Goal: Task Accomplishment & Management: Use online tool/utility

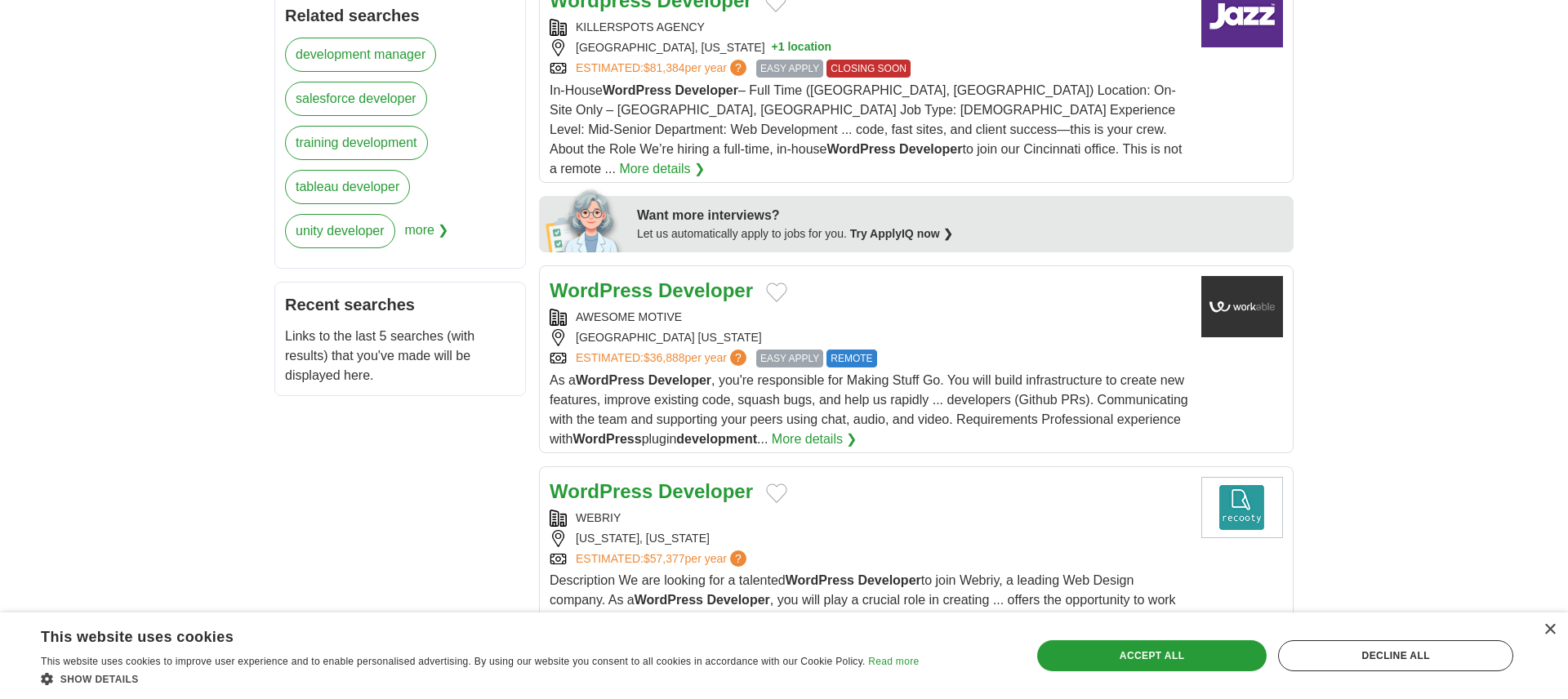
scroll to position [65, 0]
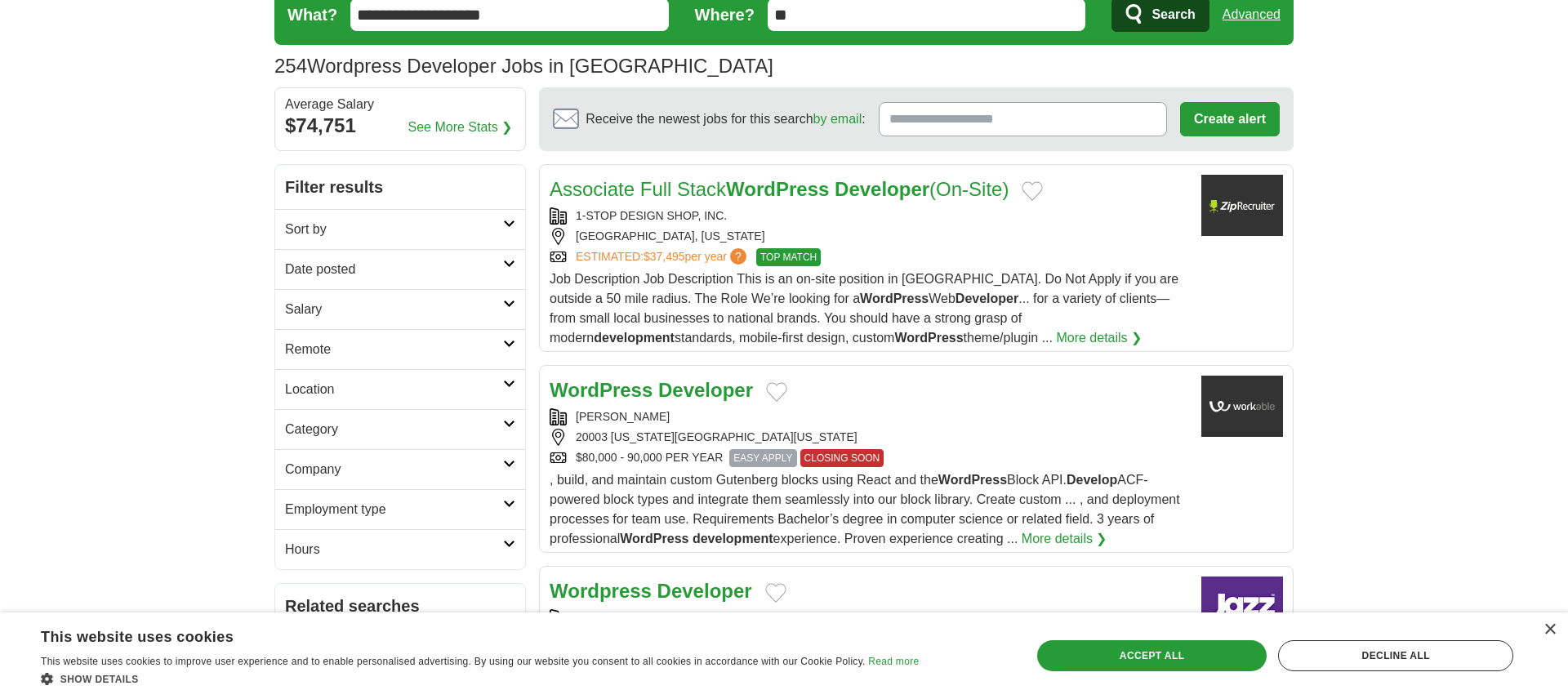
click at [511, 342] on icon at bounding box center [509, 344] width 13 height 8
click at [350, 387] on link "Remote jobs" at bounding box center [322, 389] width 74 height 14
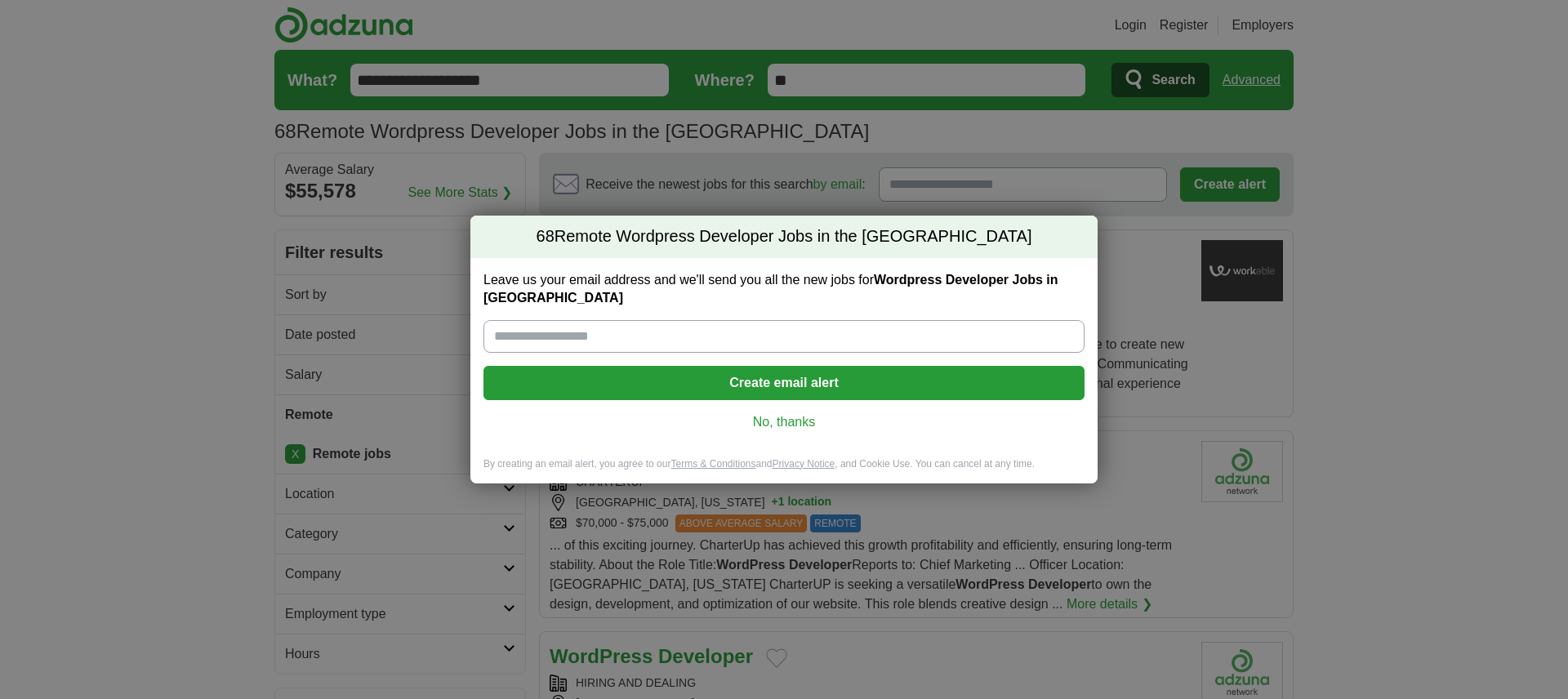
click at [789, 421] on link "No, thanks" at bounding box center [783, 422] width 575 height 18
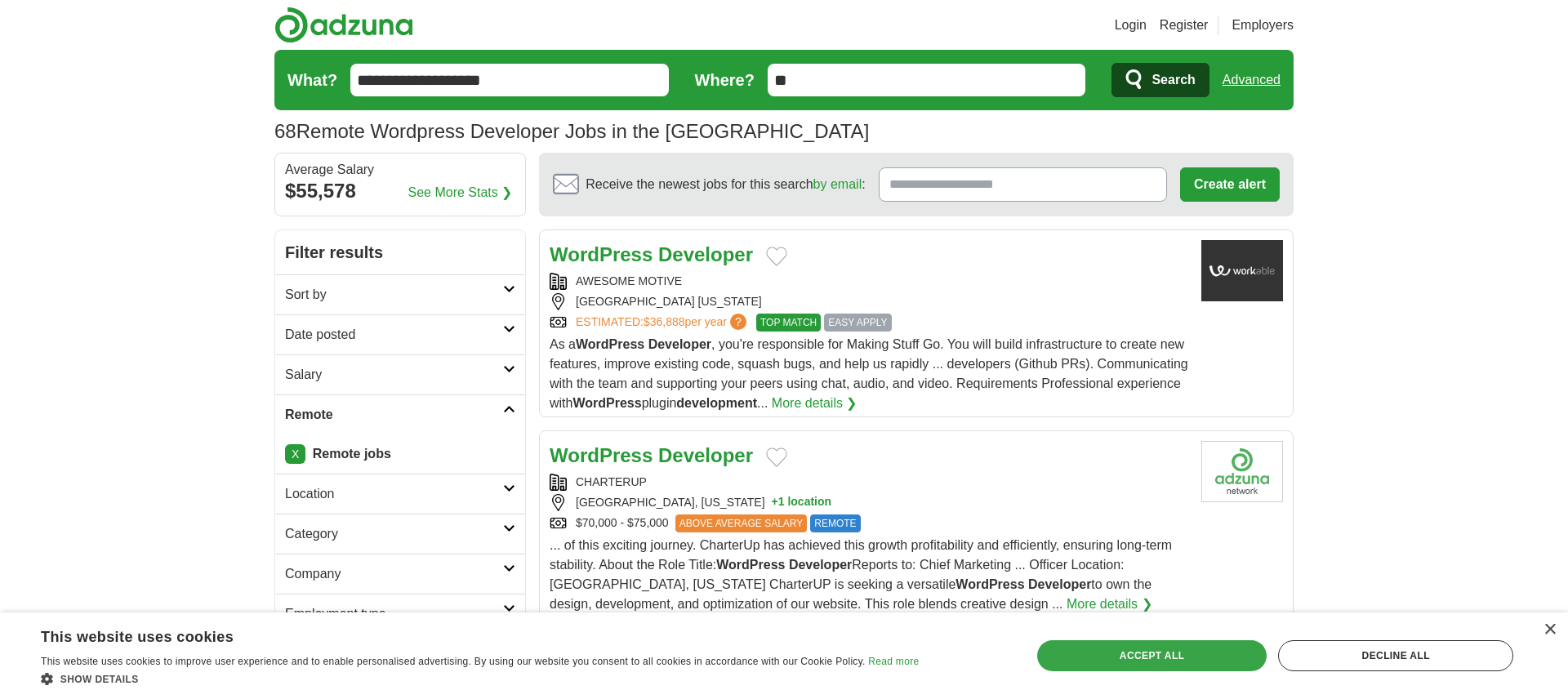
click at [1207, 649] on div "Accept all" at bounding box center [1152, 656] width 231 height 31
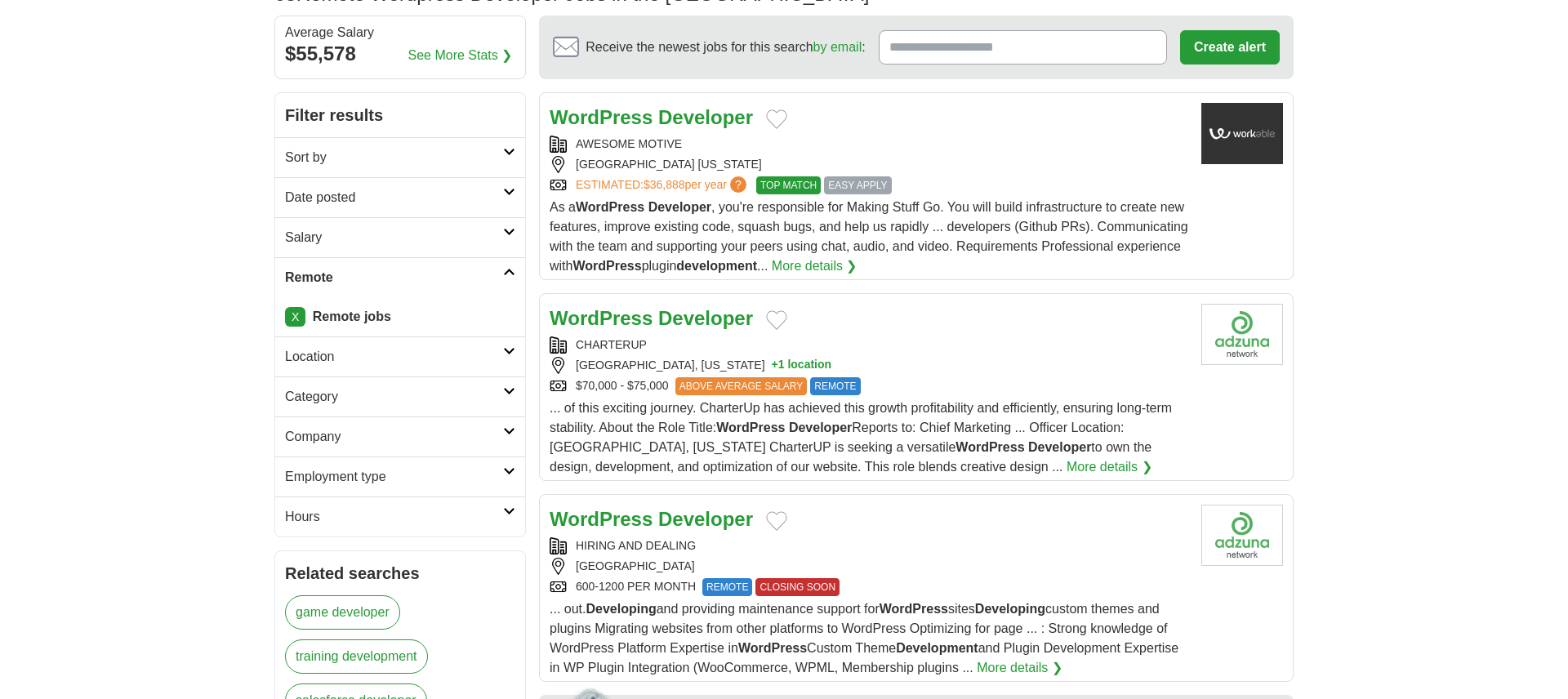
scroll to position [119, 0]
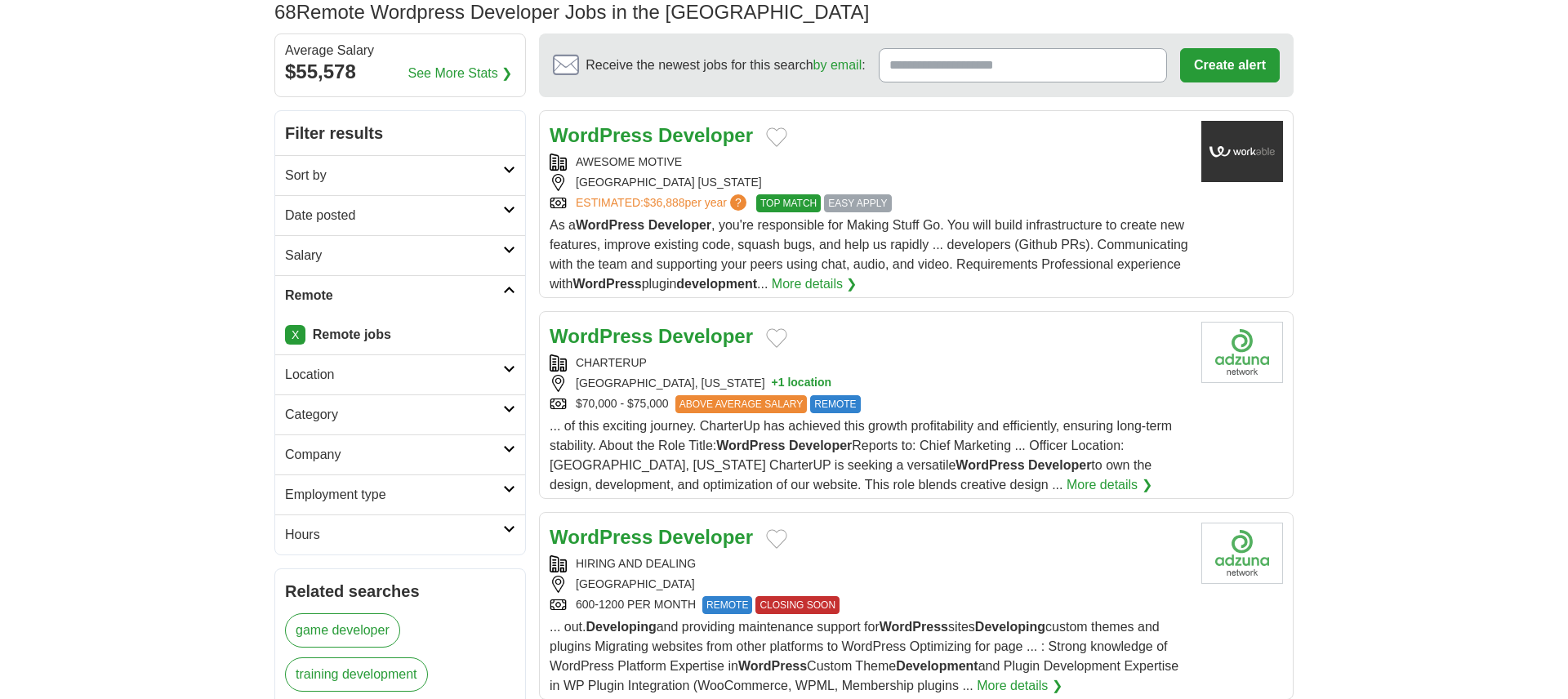
click at [510, 366] on icon at bounding box center [509, 369] width 13 height 8
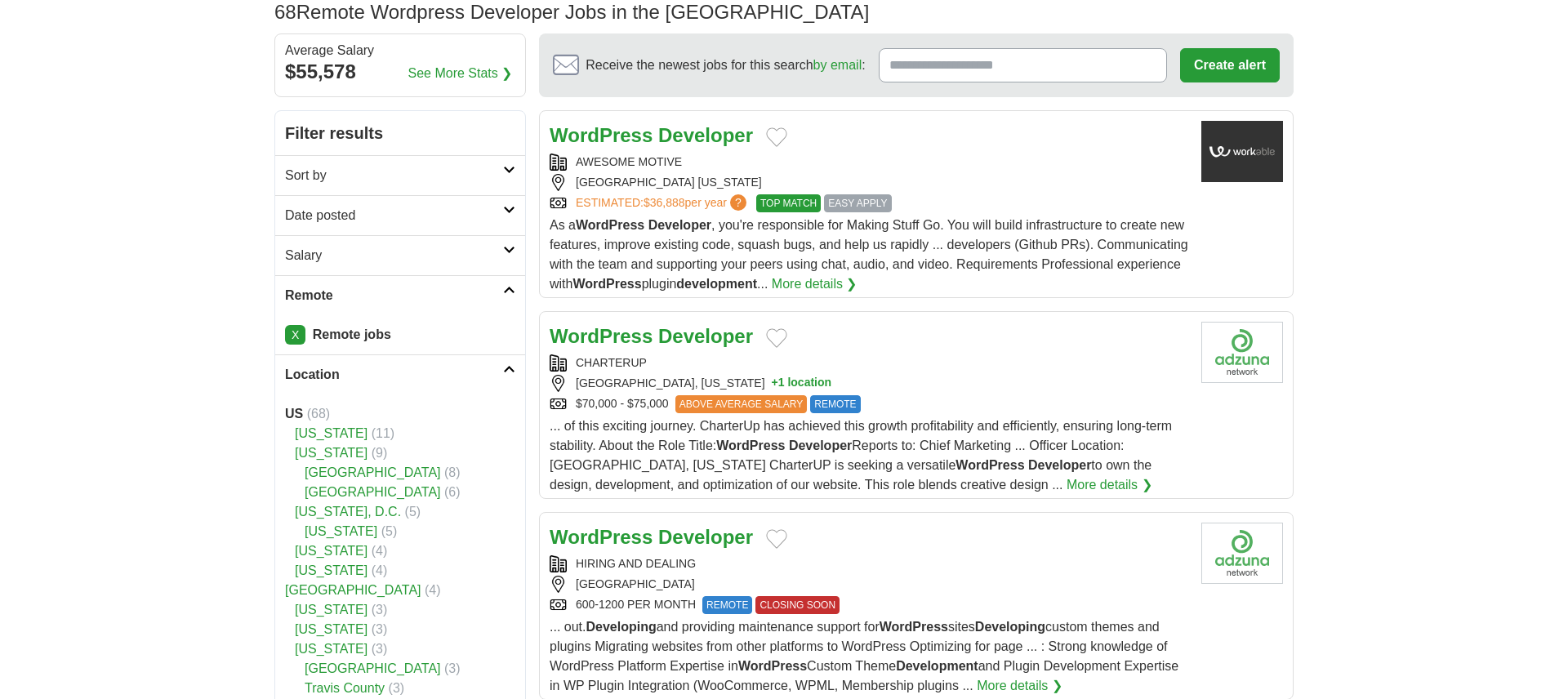
click at [510, 366] on icon at bounding box center [509, 369] width 13 height 8
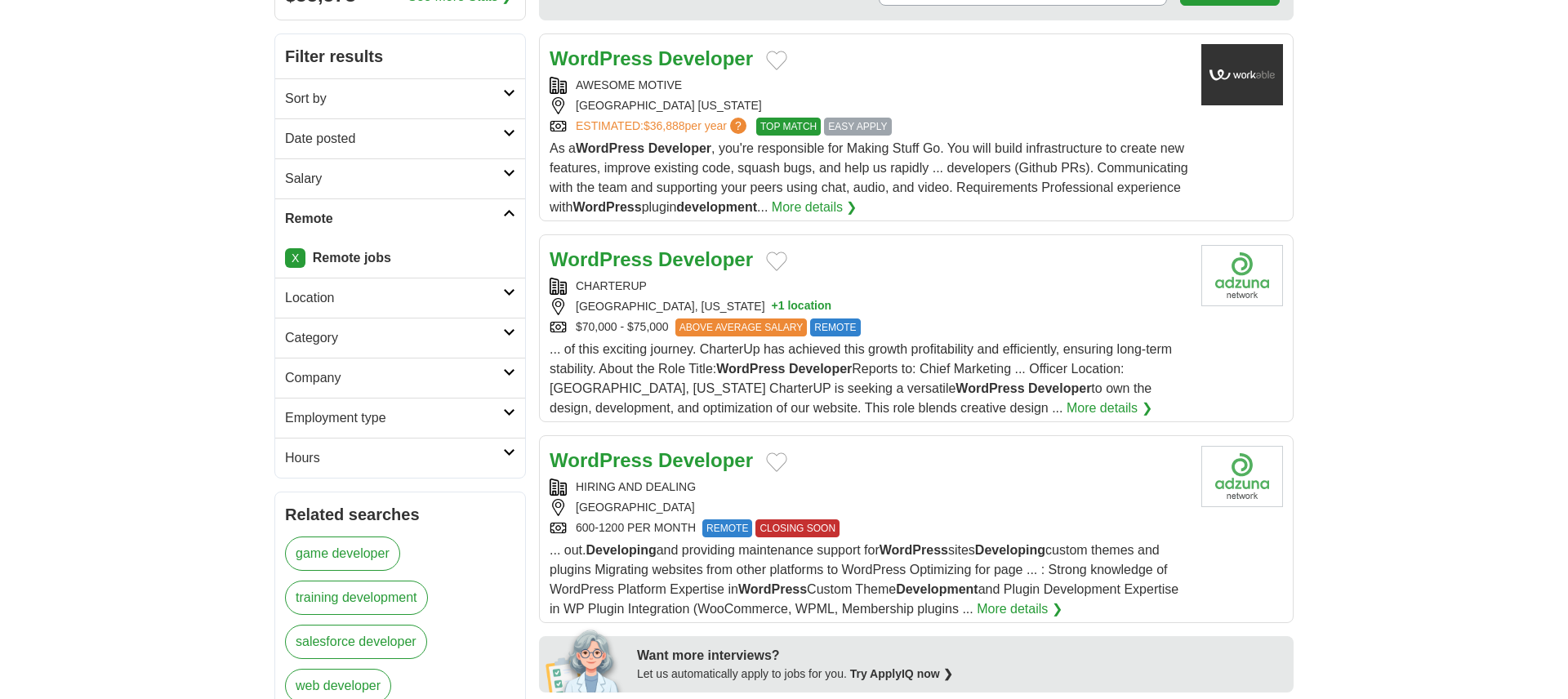
scroll to position [216, 0]
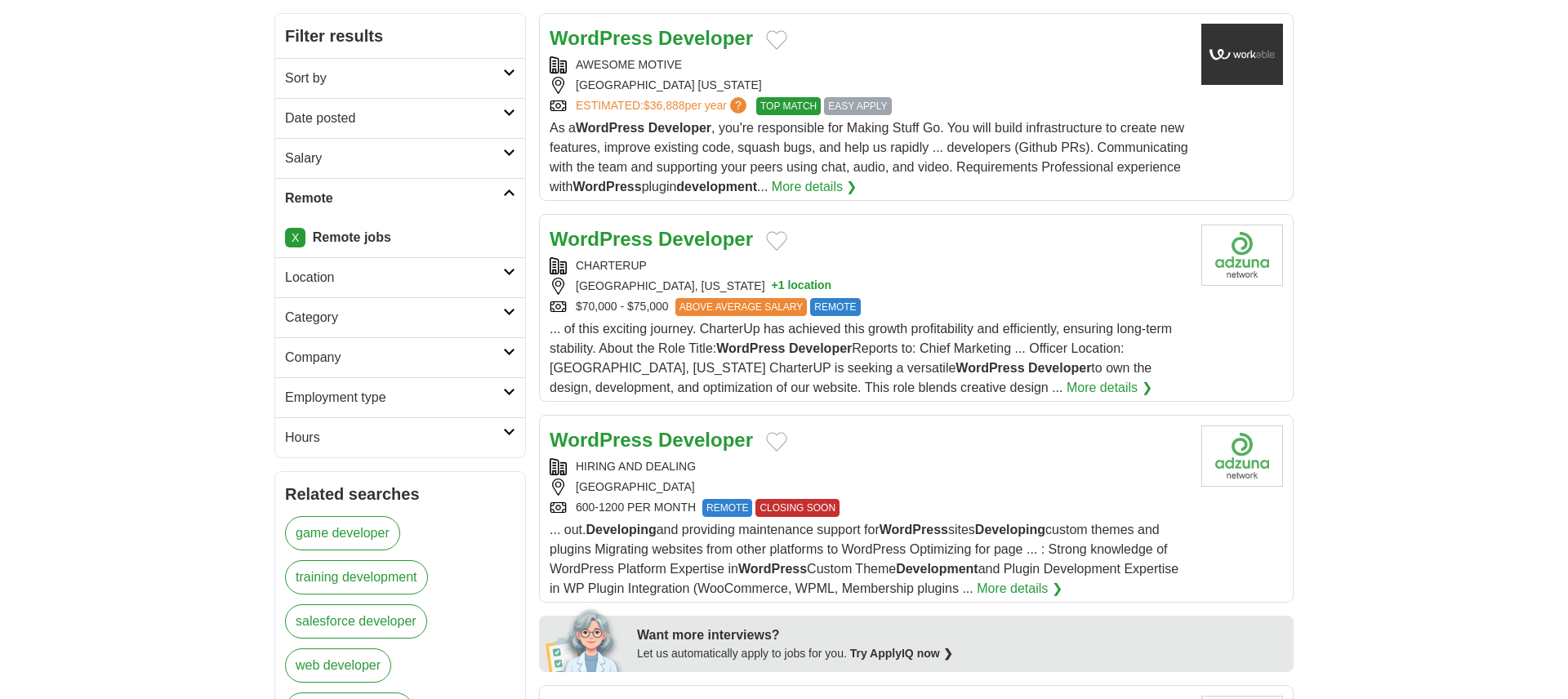
click at [507, 437] on link "Hours" at bounding box center [400, 437] width 250 height 40
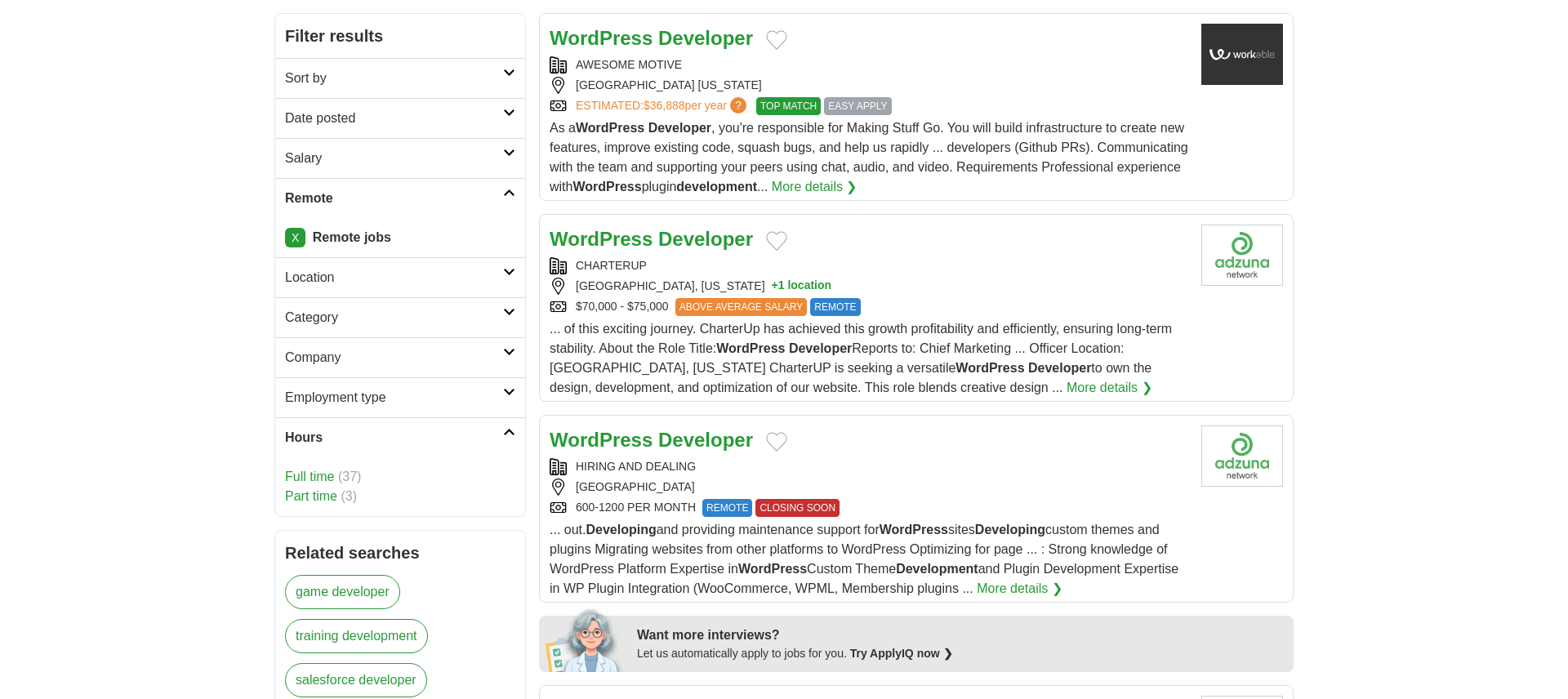
click at [508, 433] on icon at bounding box center [509, 432] width 13 height 8
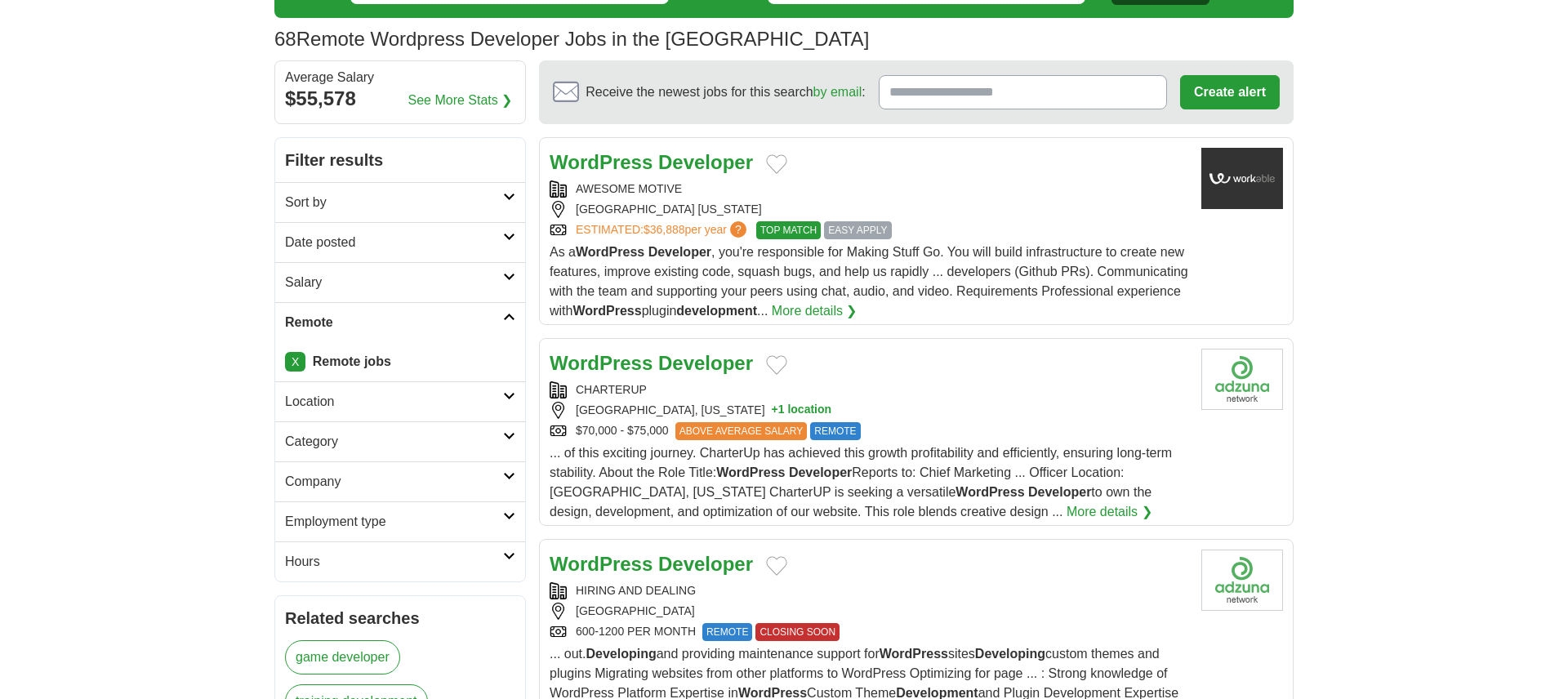
scroll to position [24, 0]
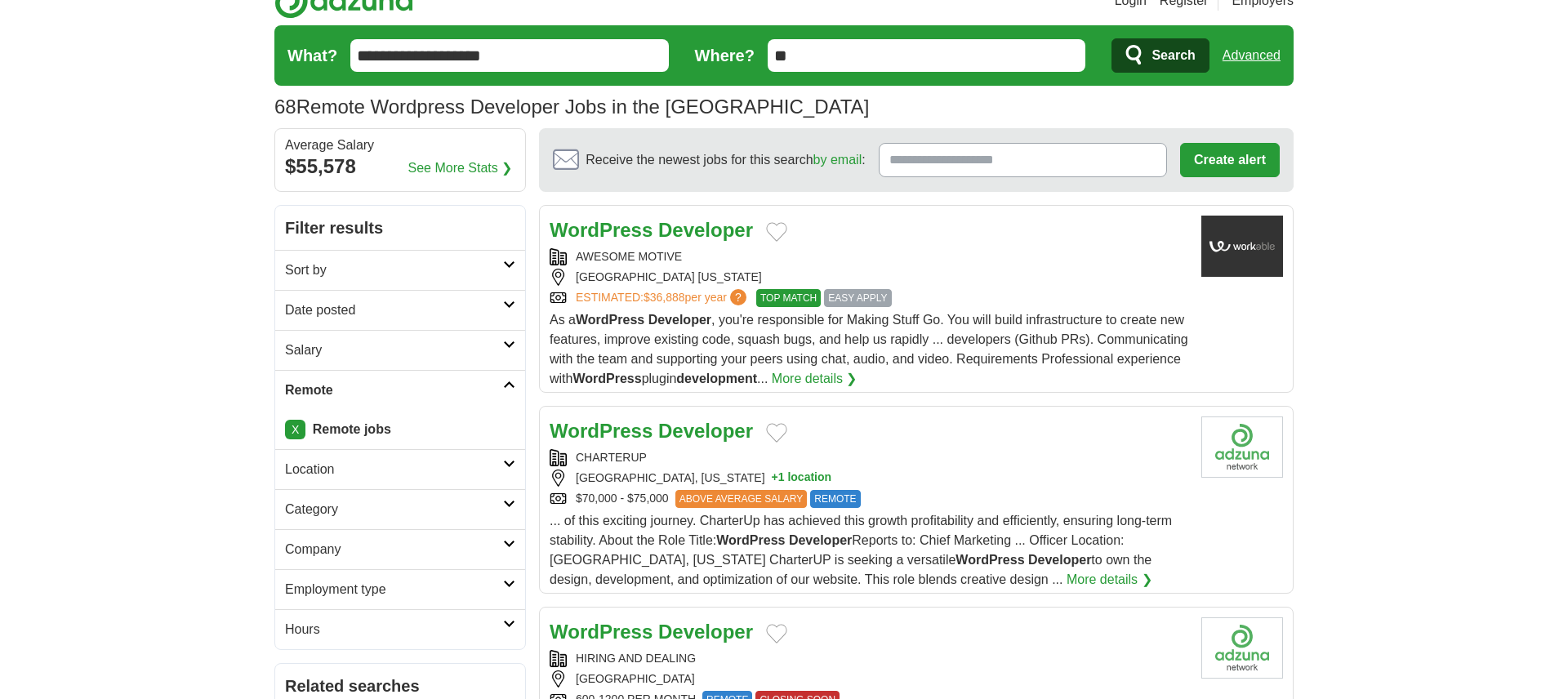
click at [503, 262] on icon at bounding box center [509, 265] width 13 height 8
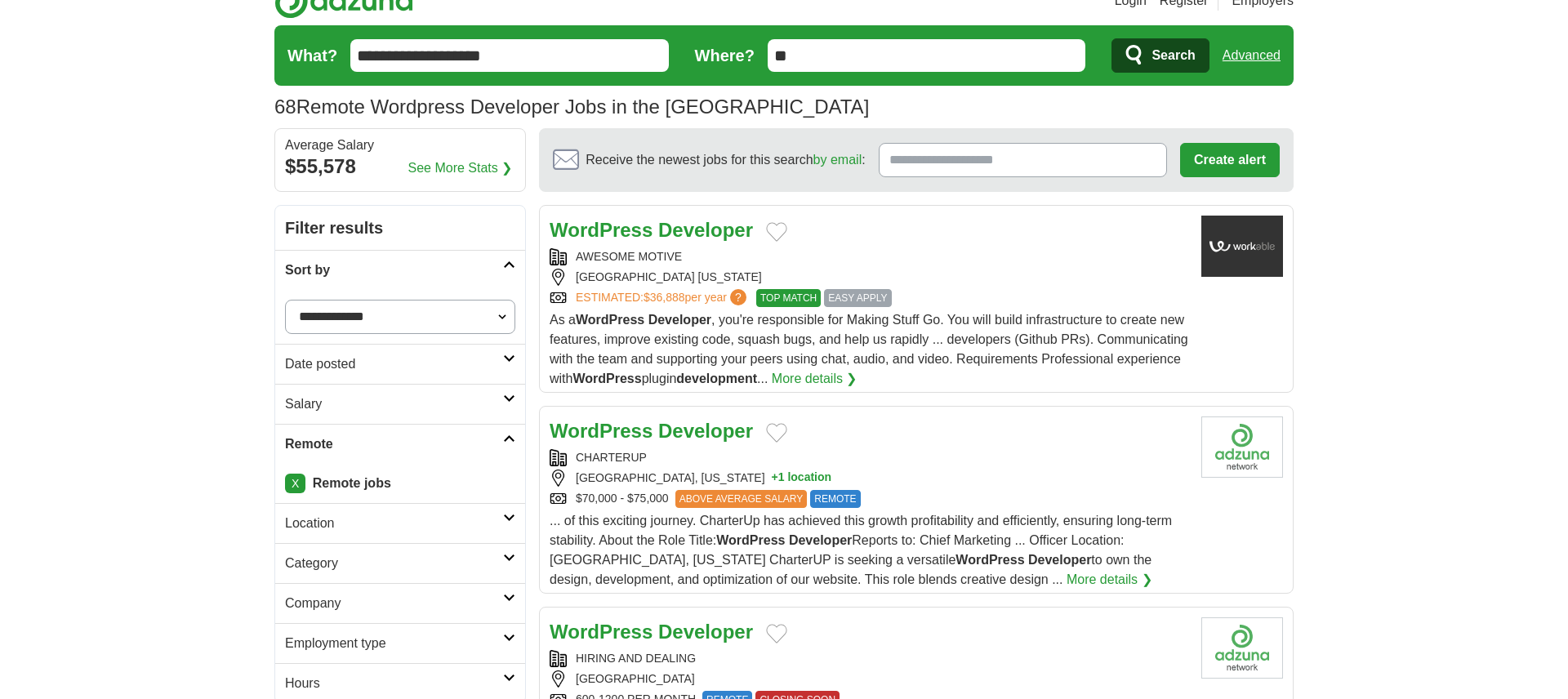
click at [513, 262] on icon at bounding box center [509, 265] width 13 height 8
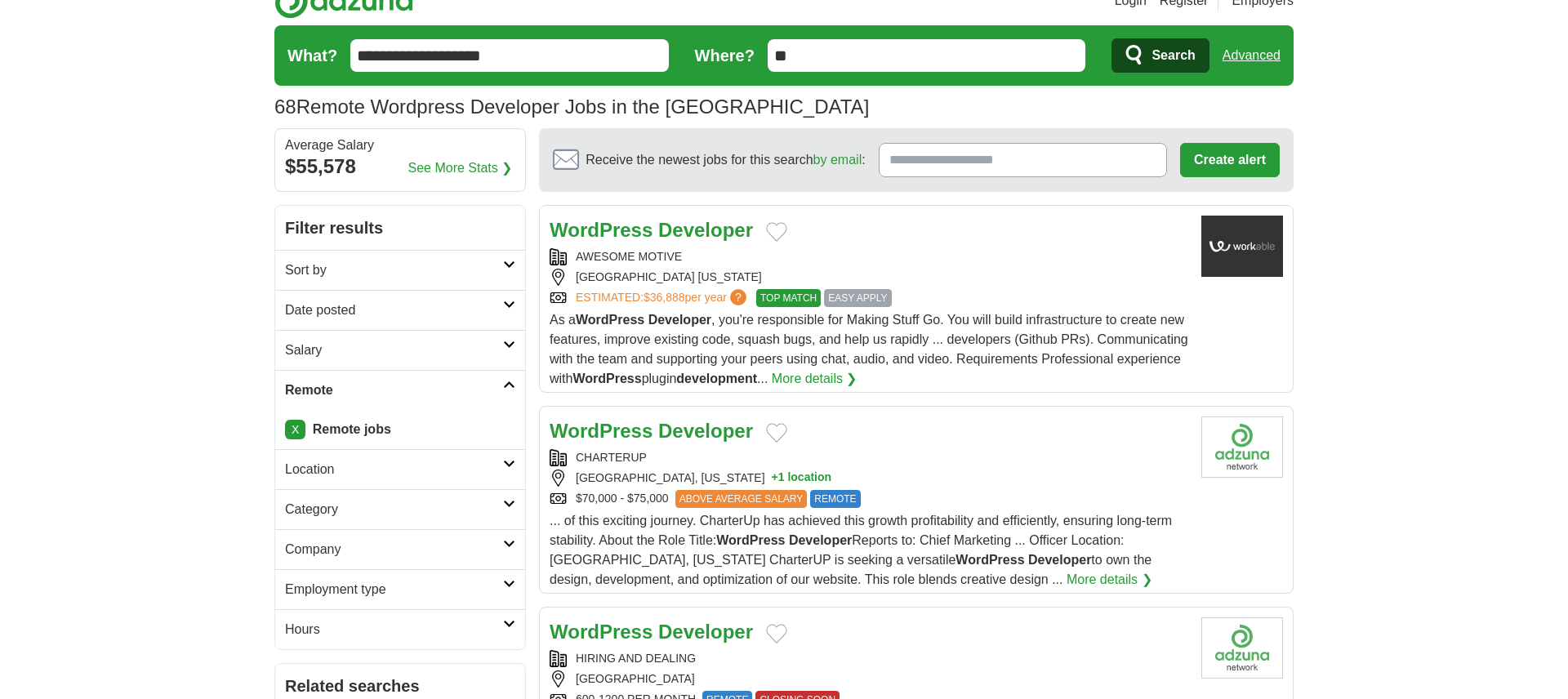
click at [736, 231] on strong "Developer" at bounding box center [706, 230] width 95 height 22
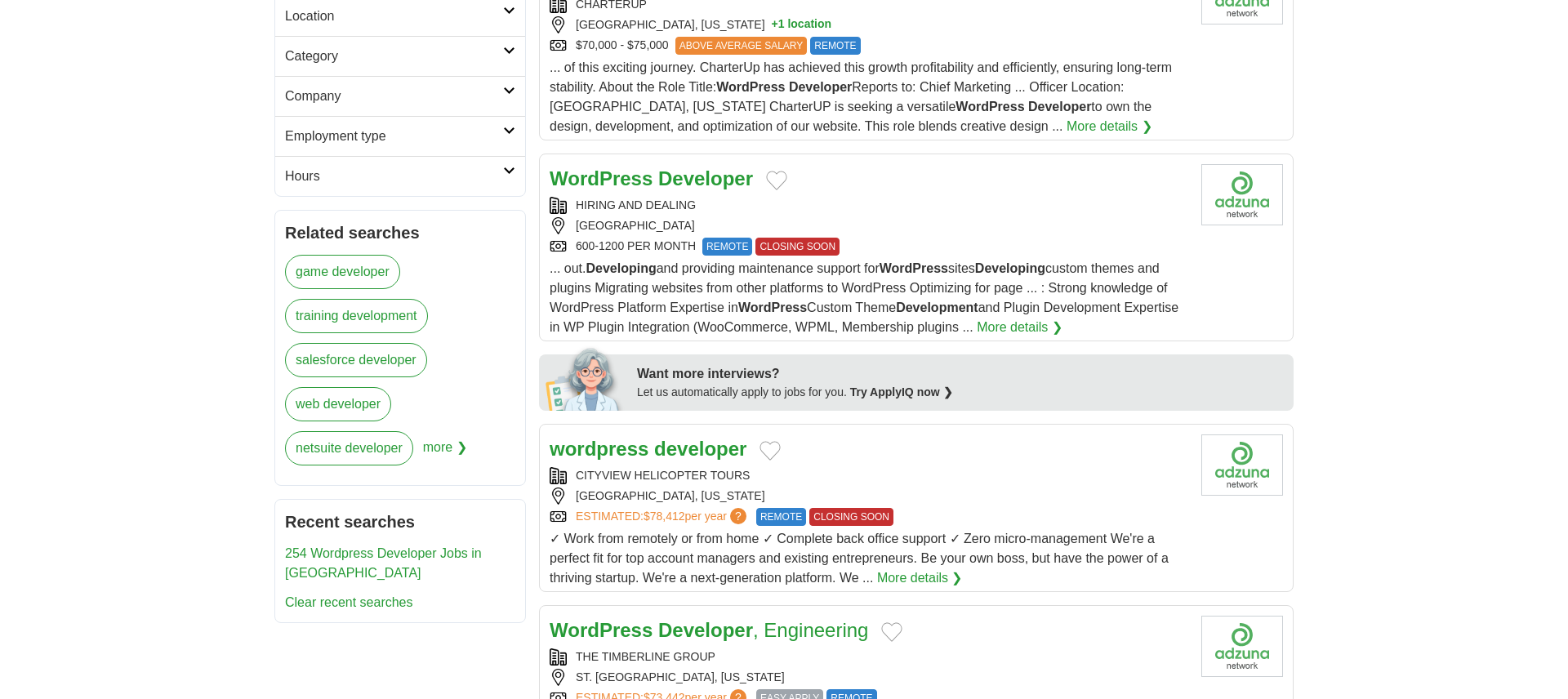
scroll to position [560, 0]
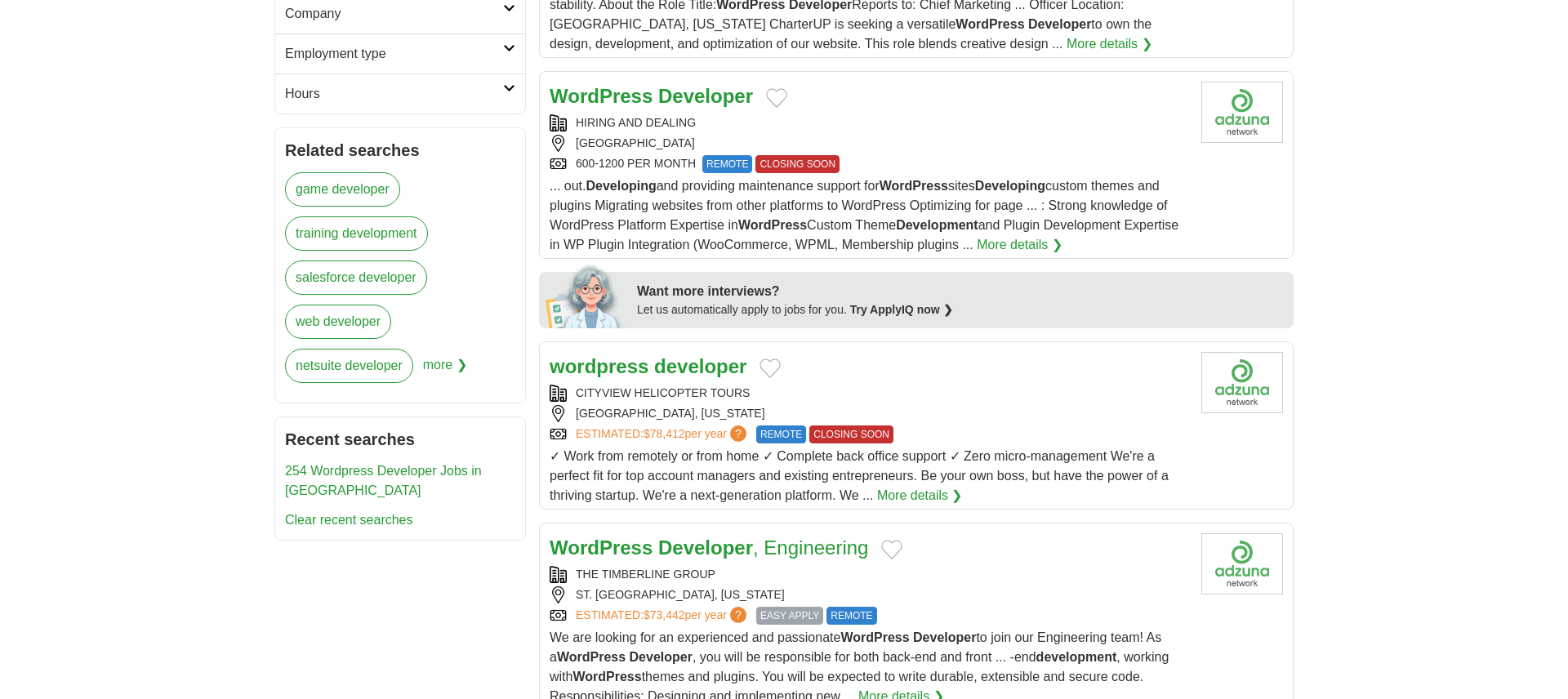
click at [646, 372] on strong "wordpress" at bounding box center [599, 366] width 99 height 22
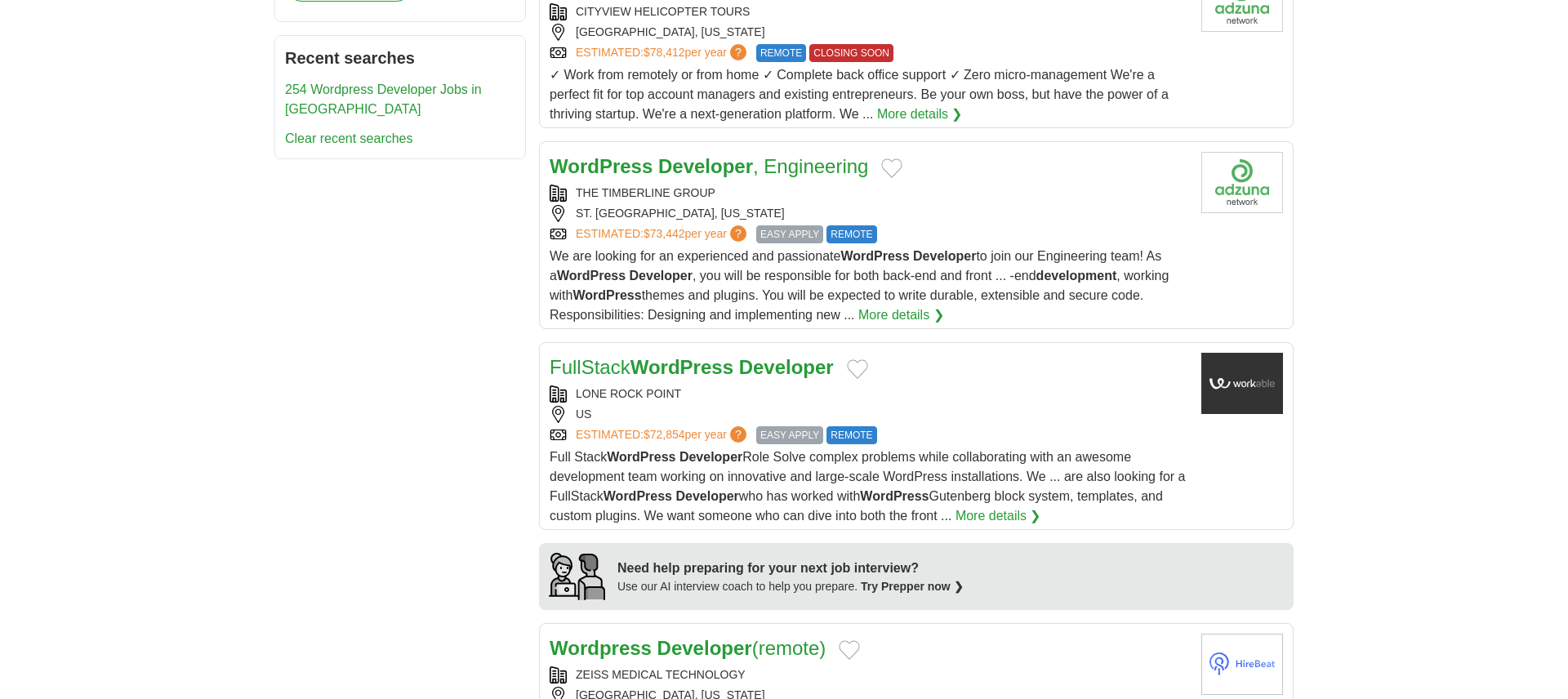
scroll to position [960, 0]
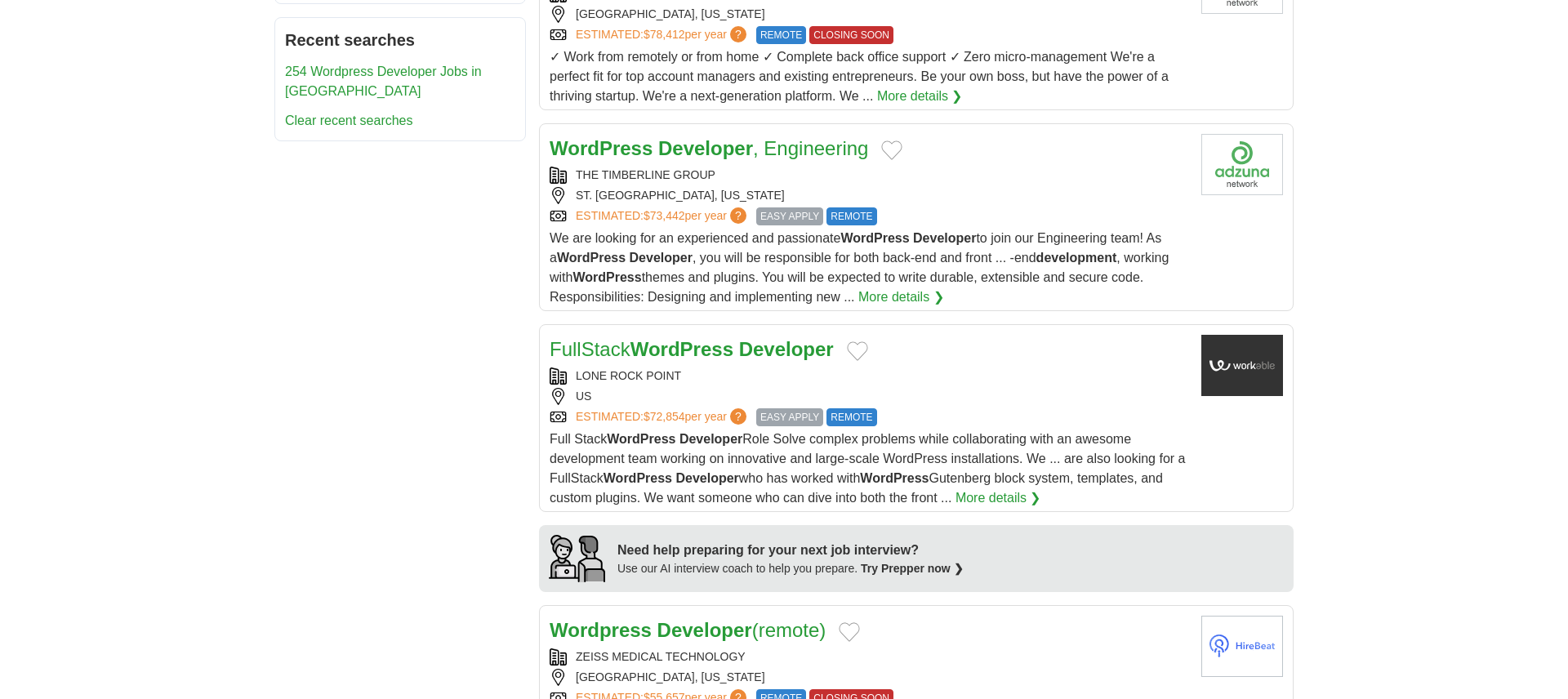
click at [786, 346] on strong "Developer" at bounding box center [787, 349] width 95 height 22
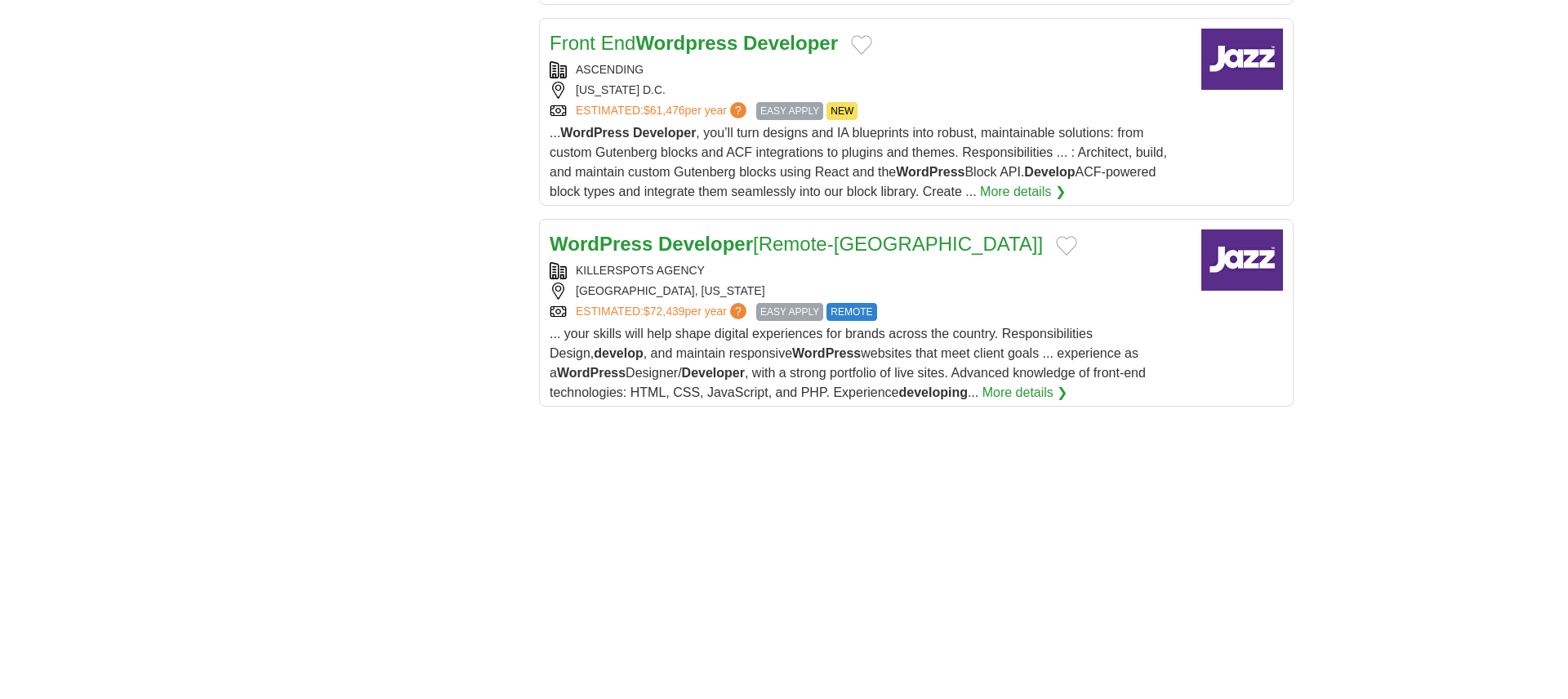
scroll to position [1951, 0]
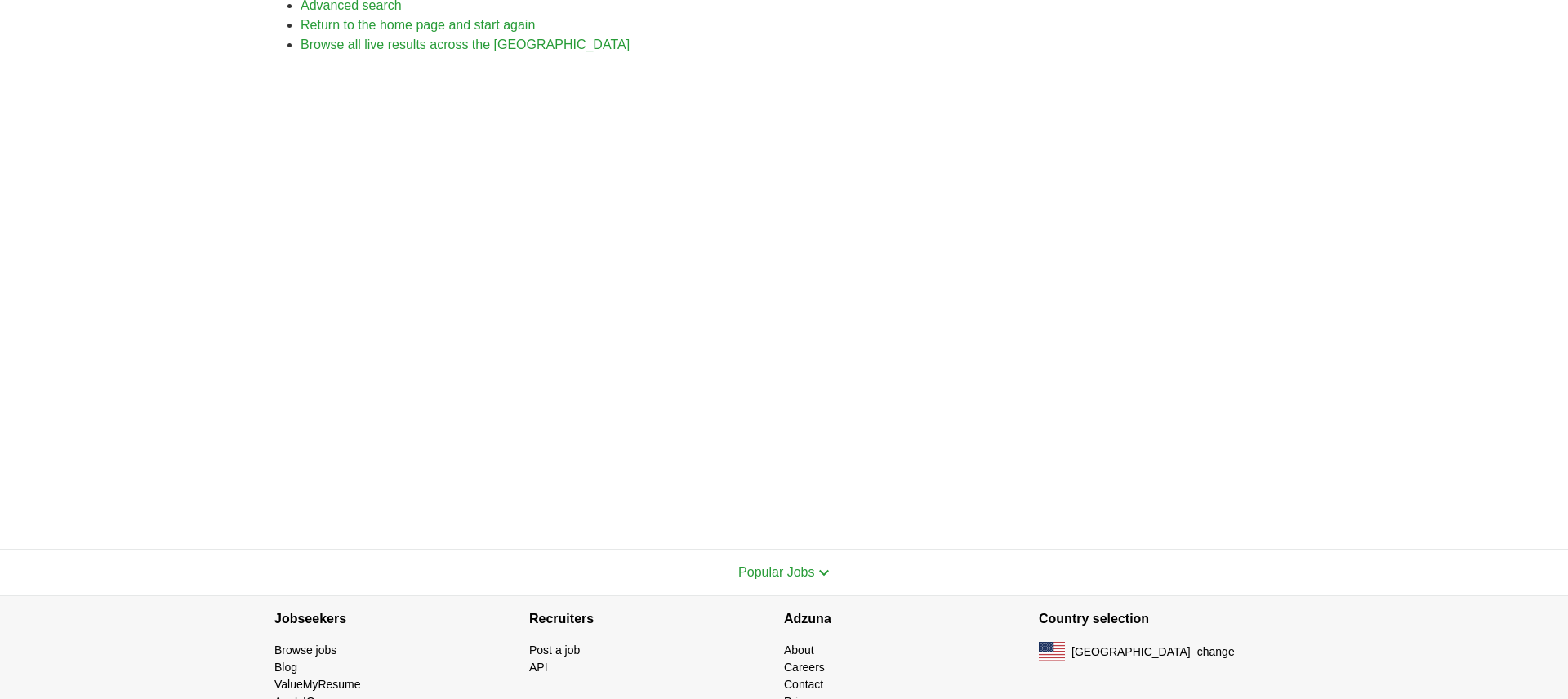
scroll to position [266, 0]
